Goal: Task Accomplishment & Management: Complete application form

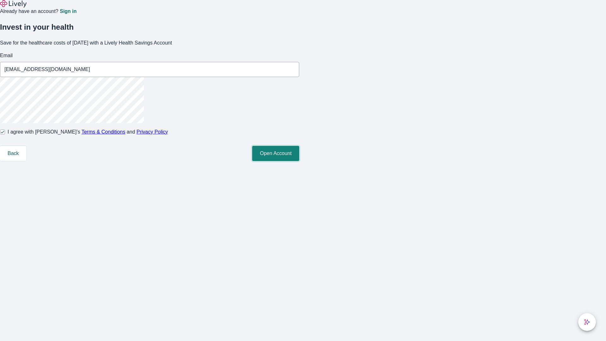
click at [299, 161] on button "Open Account" at bounding box center [275, 153] width 47 height 15
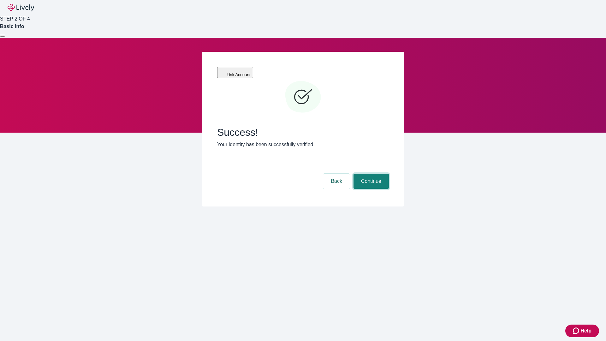
click at [370, 174] on button "Continue" at bounding box center [370, 181] width 35 height 15
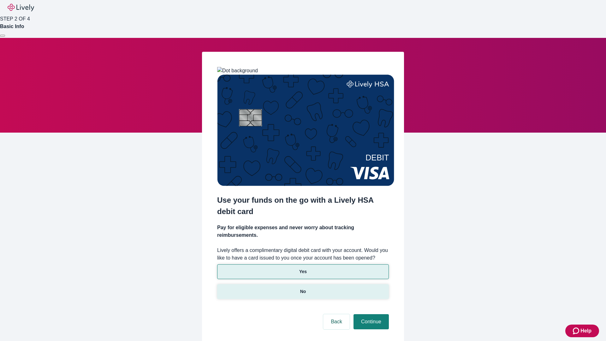
click at [303, 288] on p "No" at bounding box center [303, 291] width 6 height 7
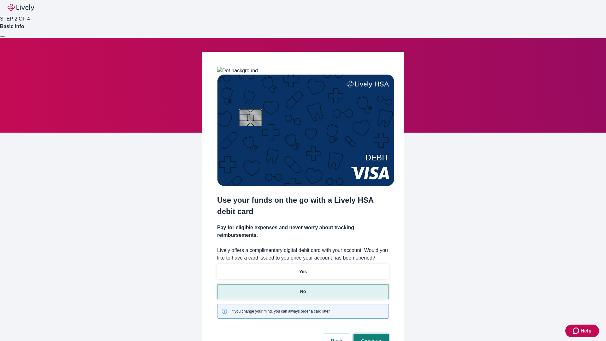
click at [370, 334] on button "Continue" at bounding box center [370, 341] width 35 height 15
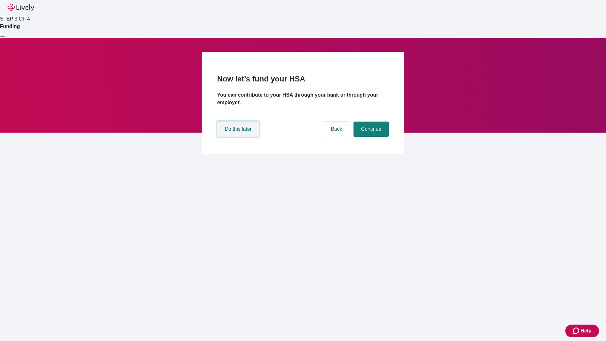
click at [239, 137] on button "Do this later" at bounding box center [238, 128] width 42 height 15
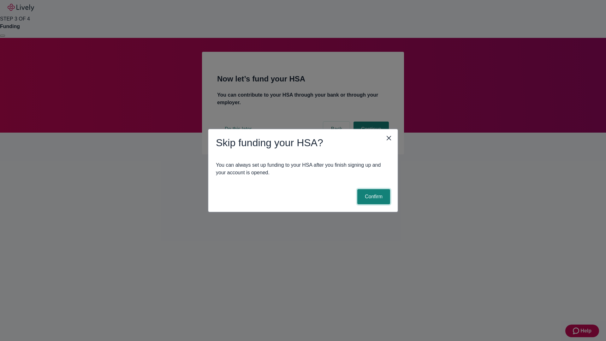
click at [373, 197] on button "Confirm" at bounding box center [373, 196] width 33 height 15
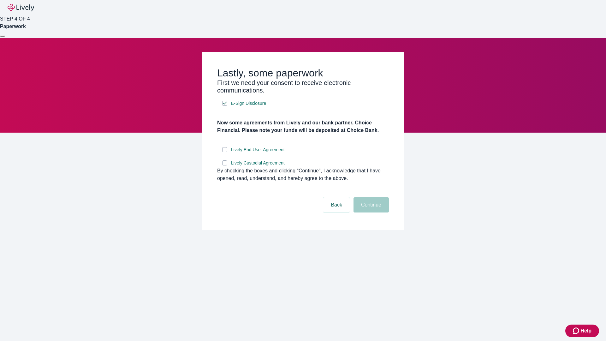
click at [225, 152] on input "Lively End User Agreement" at bounding box center [224, 149] width 5 height 5
checkbox input "true"
click at [225, 165] on input "Lively Custodial Agreement" at bounding box center [224, 162] width 5 height 5
checkbox input "true"
click at [370, 212] on button "Continue" at bounding box center [370, 204] width 35 height 15
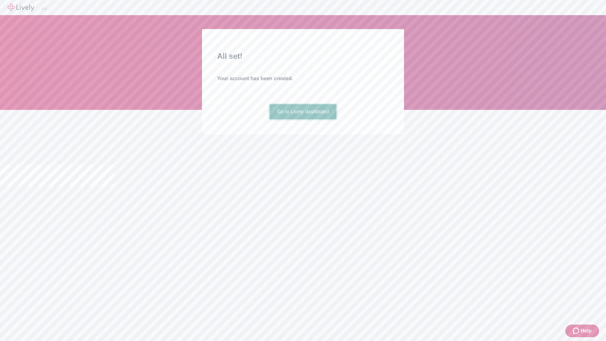
click at [303, 119] on link "Go to Lively dashboard" at bounding box center [302, 111] width 67 height 15
